Goal: Task Accomplishment & Management: Manage account settings

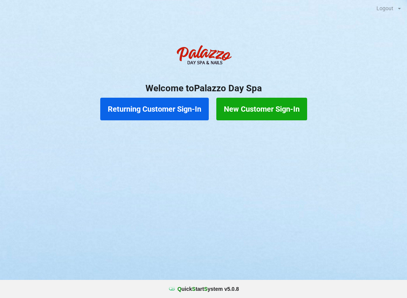
scroll to position [0, 0]
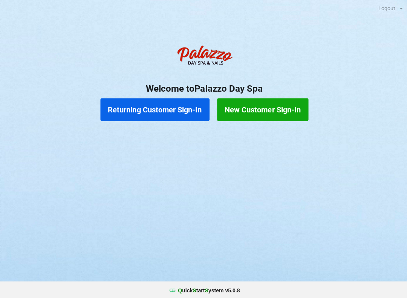
click at [199, 108] on button "Returning Customer Sign-In" at bounding box center [154, 109] width 109 height 23
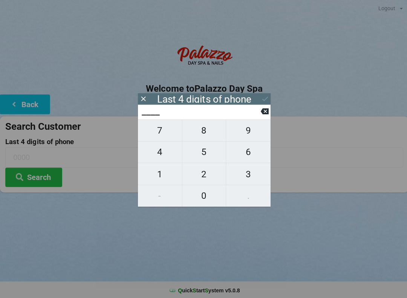
click at [250, 158] on span "6" at bounding box center [247, 151] width 44 height 16
type input "6___"
click at [253, 173] on span "3" at bounding box center [247, 173] width 44 height 16
type input "63__"
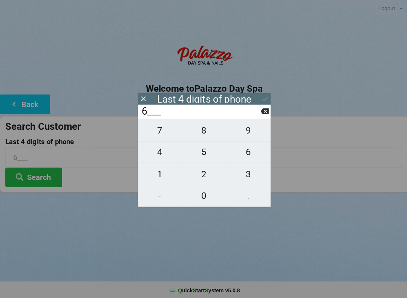
type input "63__"
click at [162, 135] on span "7" at bounding box center [160, 130] width 44 height 16
type input "637_"
click at [204, 177] on span "2" at bounding box center [204, 173] width 44 height 16
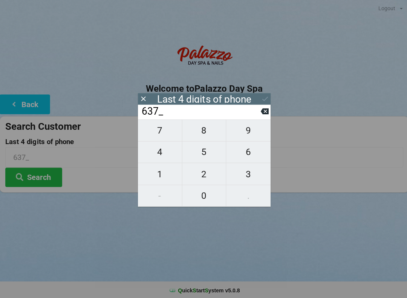
type input "6372"
click at [267, 101] on icon at bounding box center [264, 98] width 8 height 8
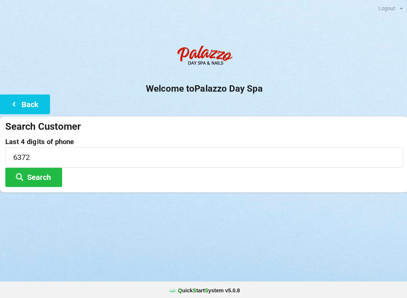
click at [43, 174] on button "Search" at bounding box center [34, 176] width 57 height 19
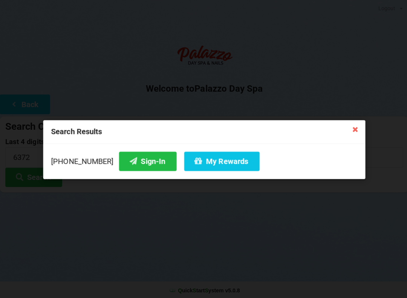
click at [226, 162] on button "My Rewards" at bounding box center [221, 160] width 75 height 19
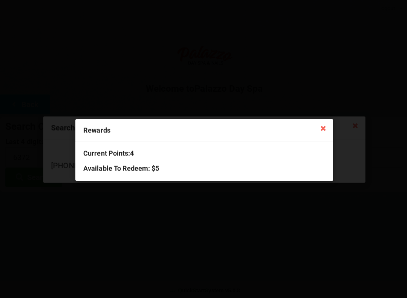
click at [11, 275] on div "Rewards Current Points: 4 Available To Redeem : $5" at bounding box center [203, 149] width 407 height 298
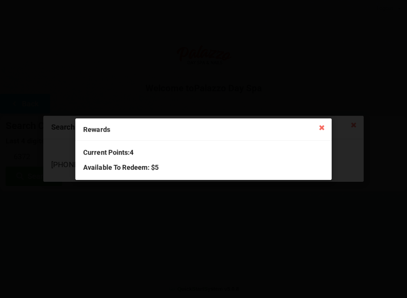
click at [325, 124] on icon at bounding box center [322, 127] width 12 height 12
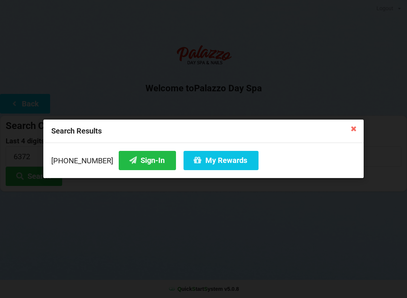
click at [357, 132] on icon at bounding box center [354, 128] width 12 height 12
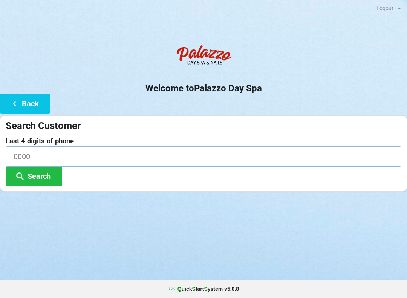
click at [133, 146] on input at bounding box center [204, 156] width 396 height 20
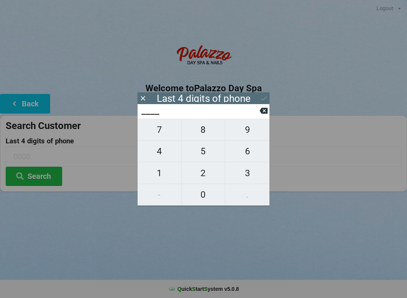
click at [246, 168] on span "3" at bounding box center [247, 173] width 44 height 16
type input "3___"
click at [205, 179] on span "2" at bounding box center [204, 173] width 44 height 16
type input "32__"
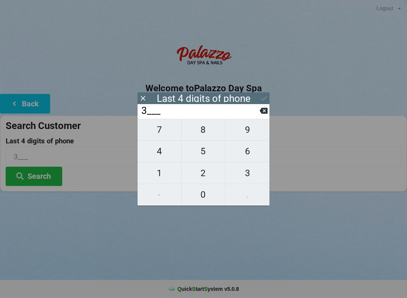
type input "32__"
click at [248, 133] on span "9" at bounding box center [247, 130] width 44 height 16
type input "329_"
click at [168, 173] on span "1" at bounding box center [160, 173] width 44 height 16
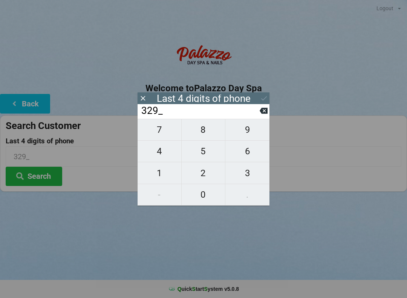
type input "3291"
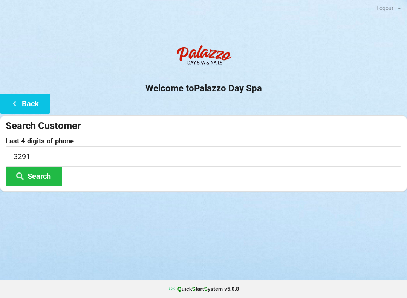
click at [47, 174] on button "Search" at bounding box center [34, 176] width 57 height 19
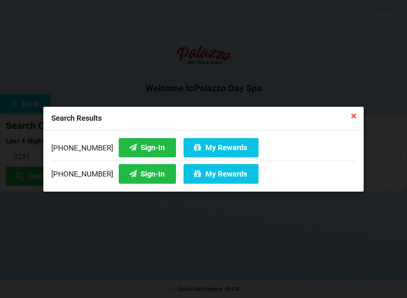
click at [200, 171] on button "My Rewards" at bounding box center [221, 173] width 75 height 19
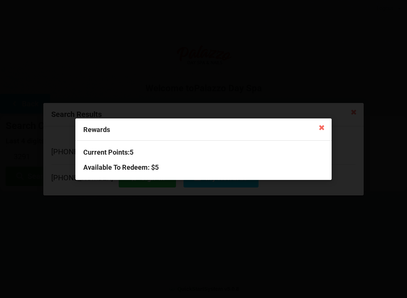
click at [325, 130] on icon at bounding box center [322, 127] width 12 height 12
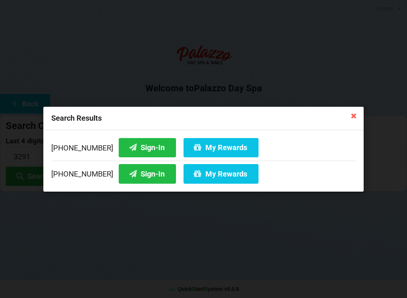
click at [359, 114] on icon at bounding box center [354, 115] width 12 height 12
